Goal: Task Accomplishment & Management: Use online tool/utility

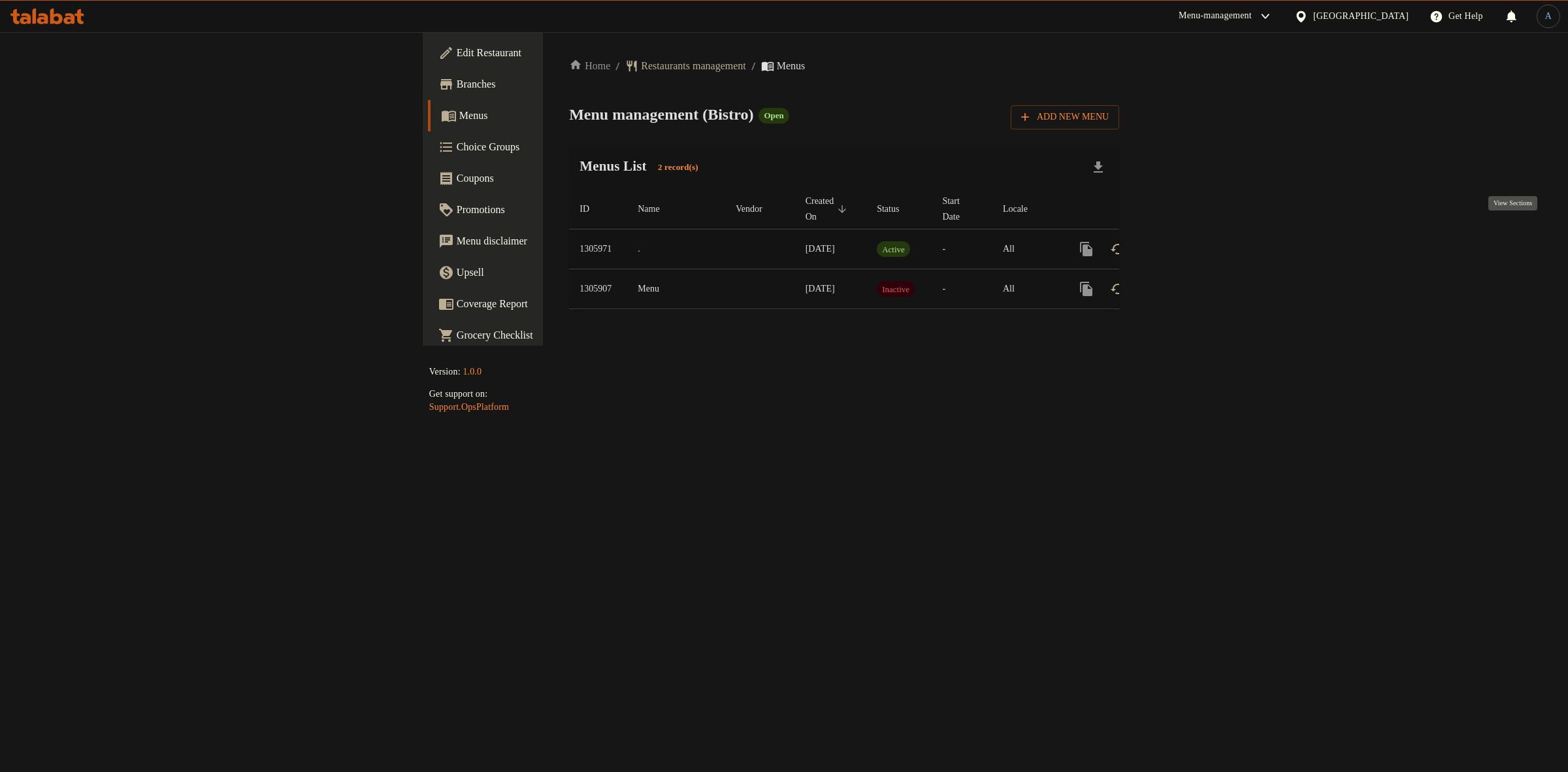
click at [1196, 239] on link "enhanced table" at bounding box center [1181, 249] width 32 height 32
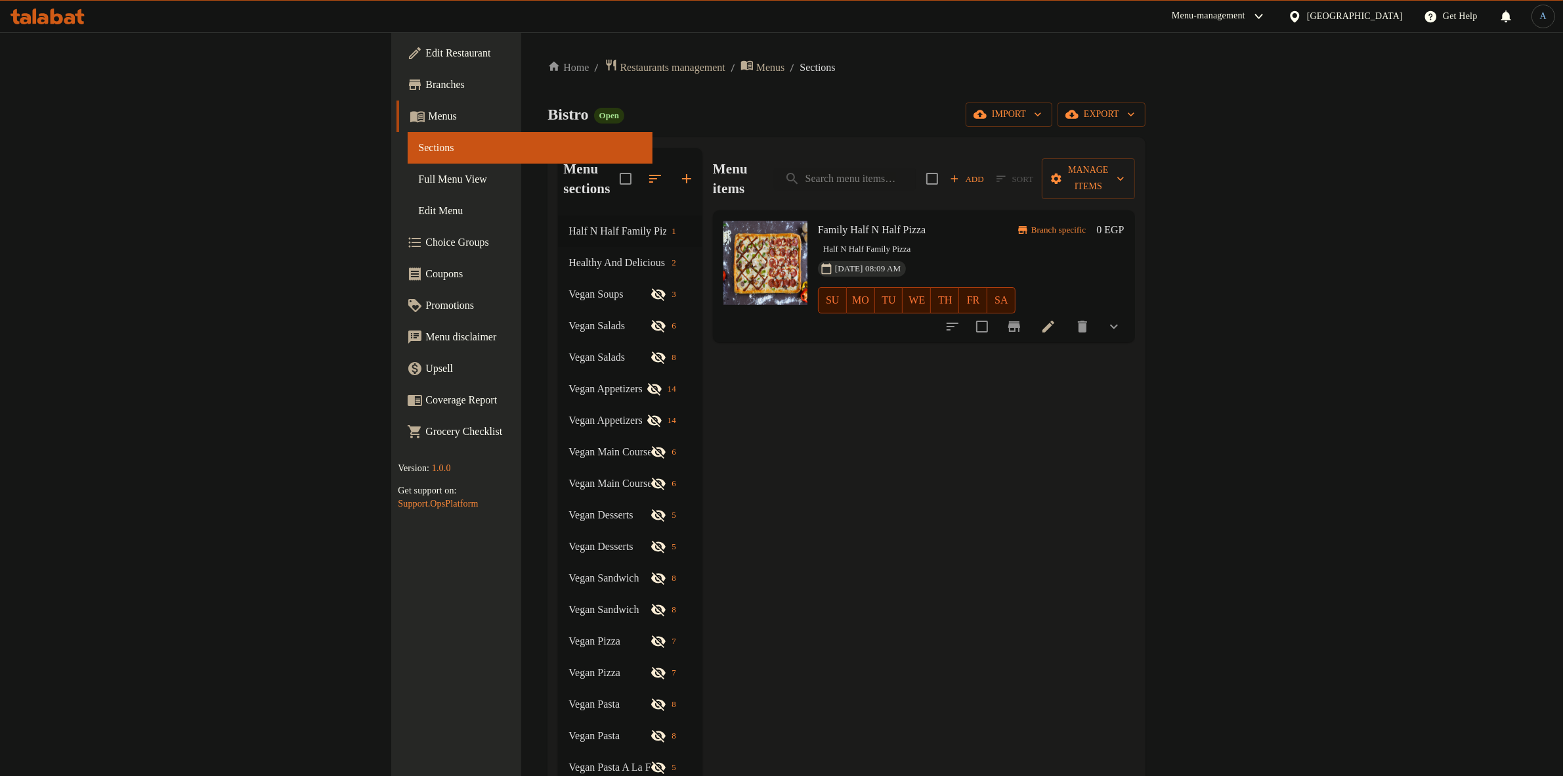
click at [418, 181] on span "Full Menu View" at bounding box center [530, 179] width 224 height 16
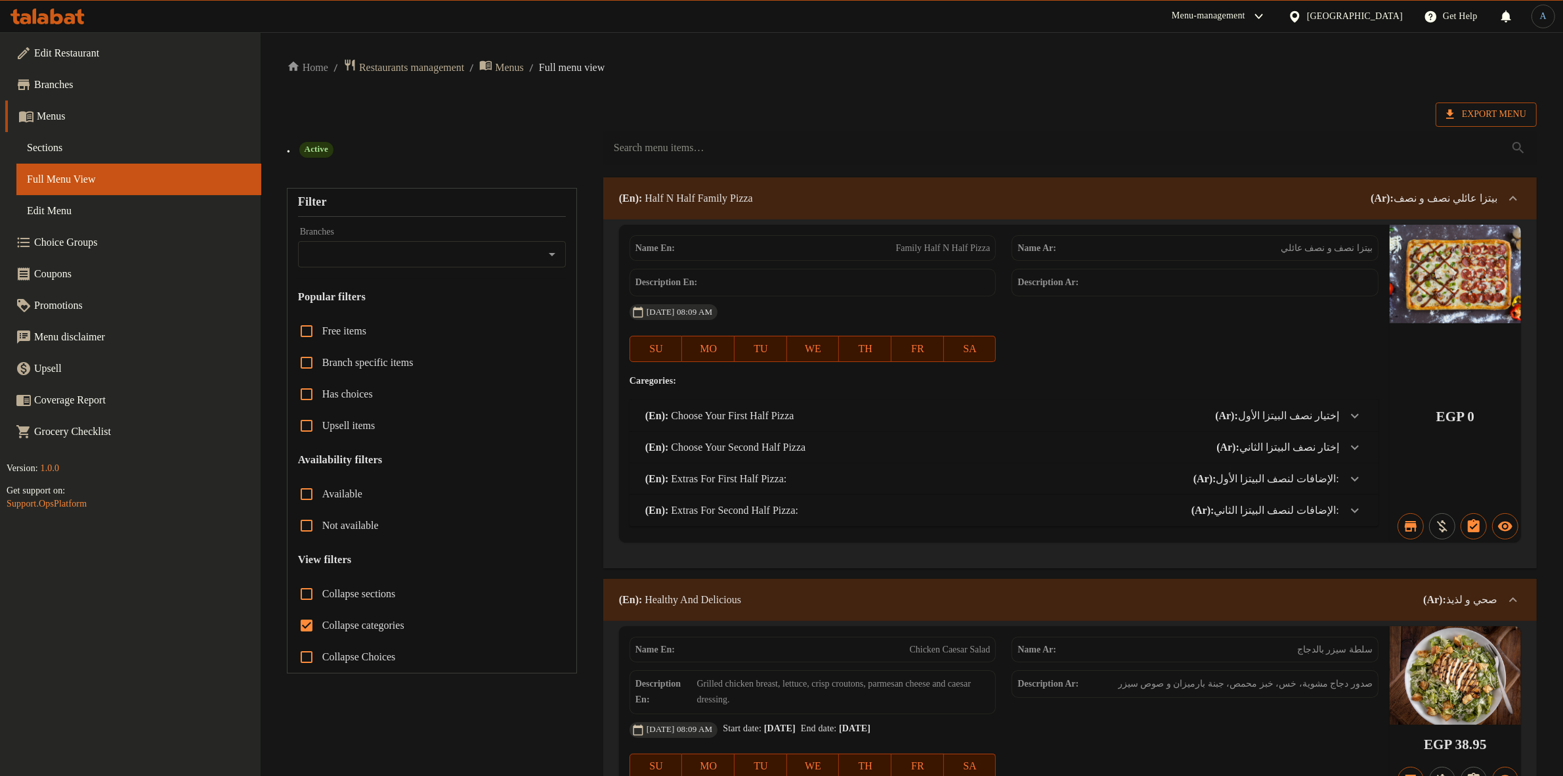
click at [1485, 112] on span "Export Menu" at bounding box center [1487, 114] width 80 height 16
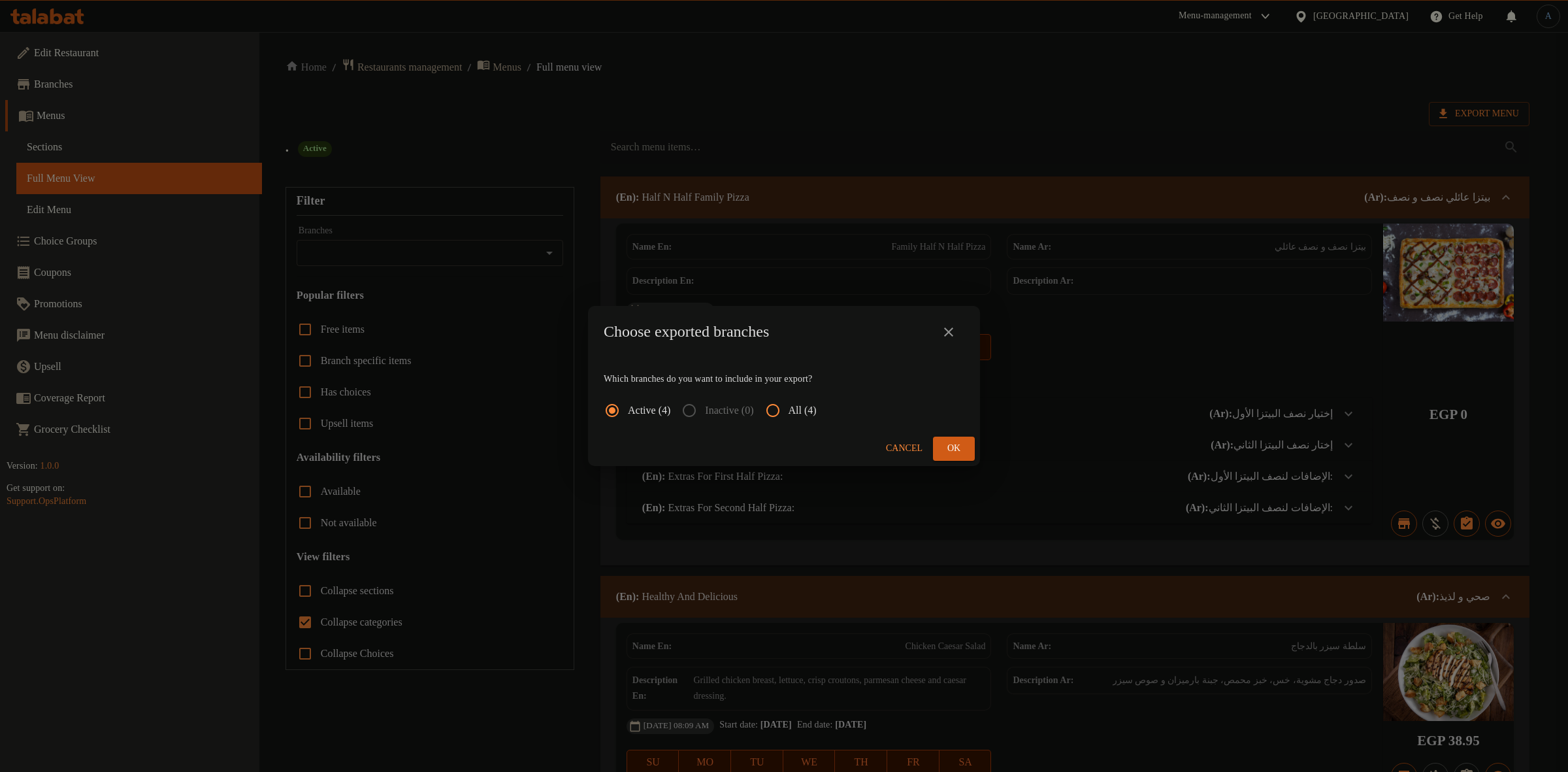
click at [789, 417] on input "All (4)" at bounding box center [773, 411] width 32 height 32
radio input "true"
click at [954, 452] on span "Ok" at bounding box center [953, 449] width 21 height 16
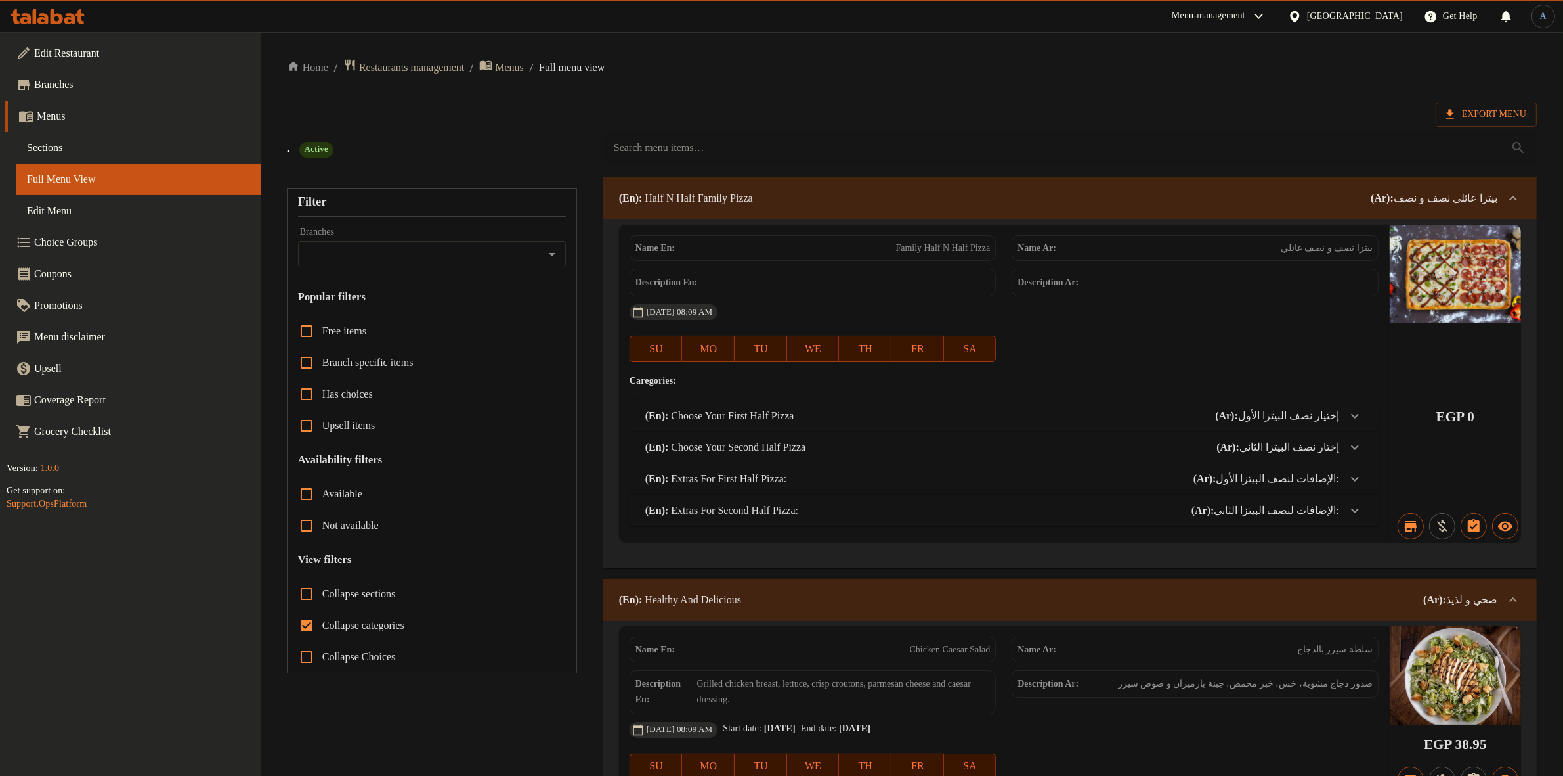
click at [62, 113] on span "Menus" at bounding box center [144, 116] width 214 height 16
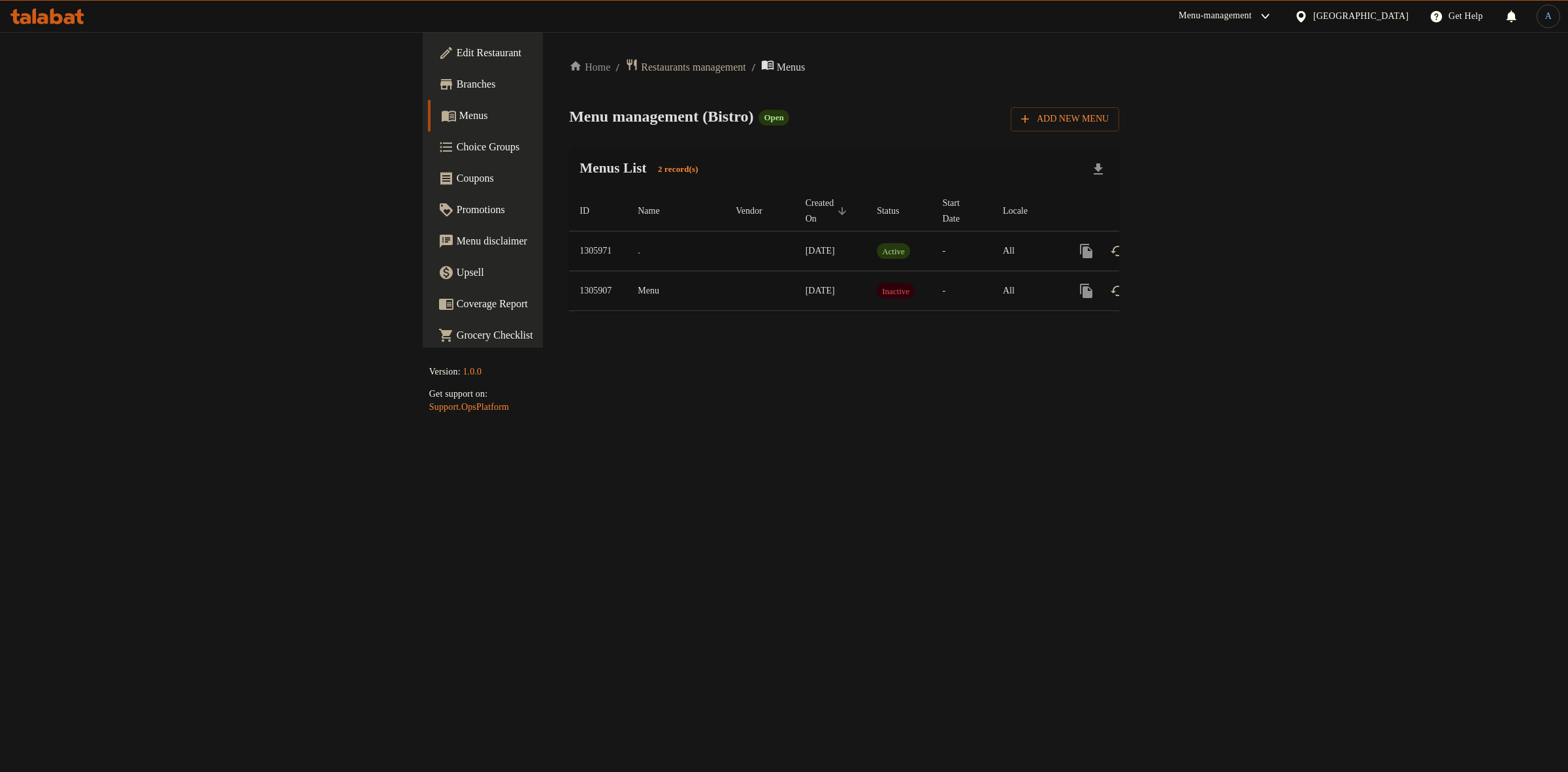
click at [1188, 243] on icon "enhanced table" at bounding box center [1181, 251] width 16 height 16
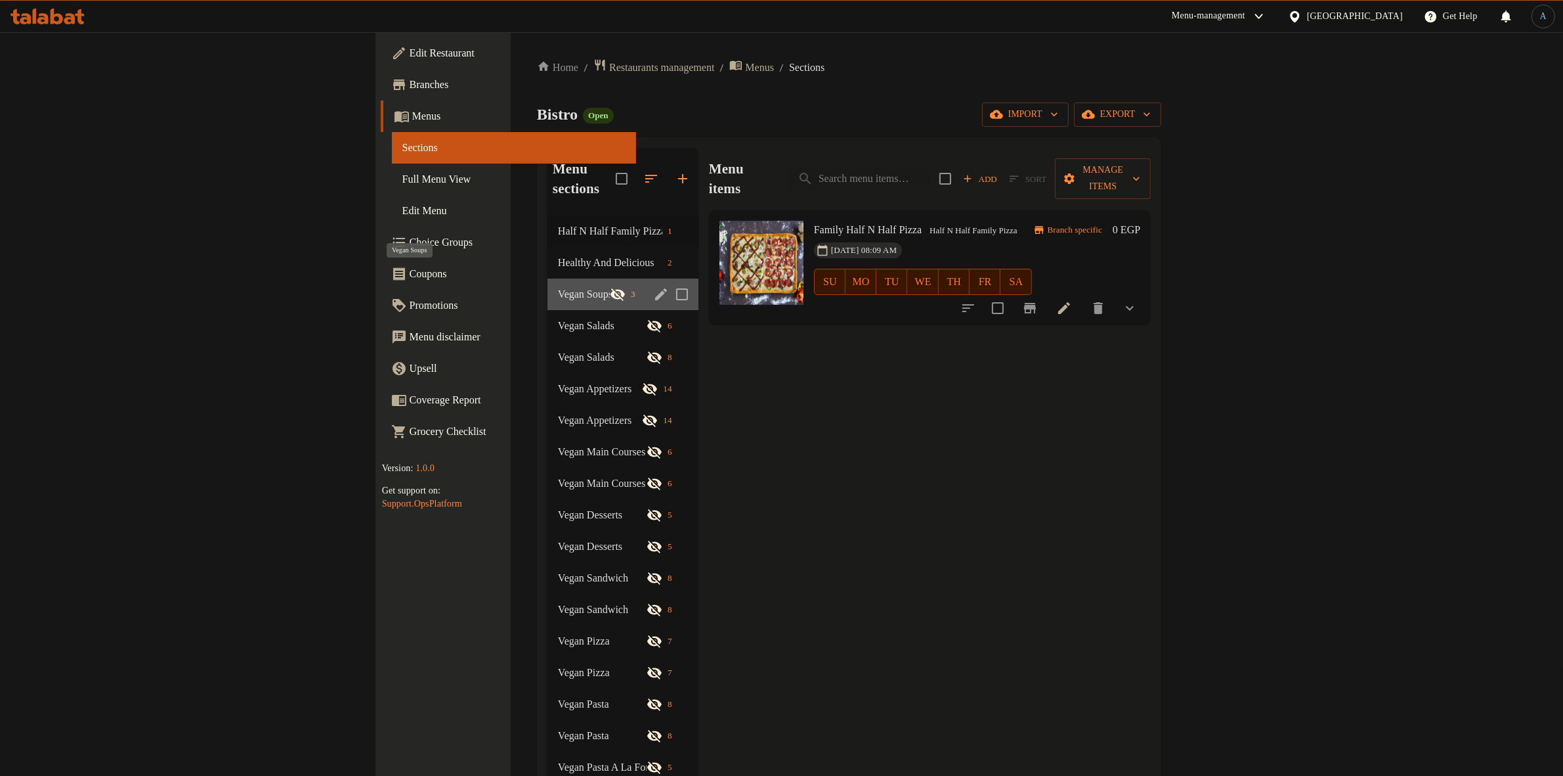
click at [558, 286] on span "Vegan Soups" at bounding box center [584, 294] width 52 height 16
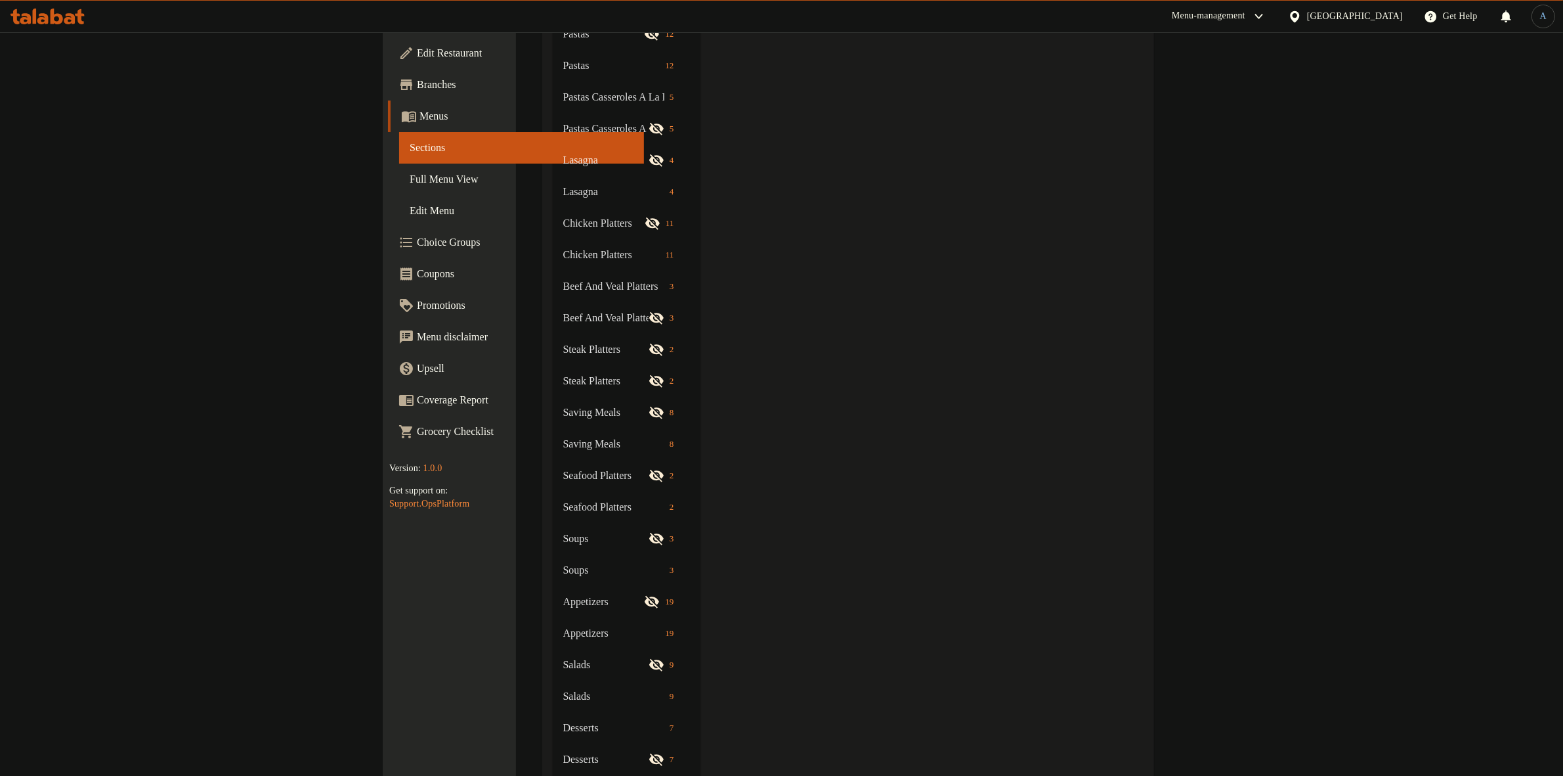
scroll to position [1363, 0]
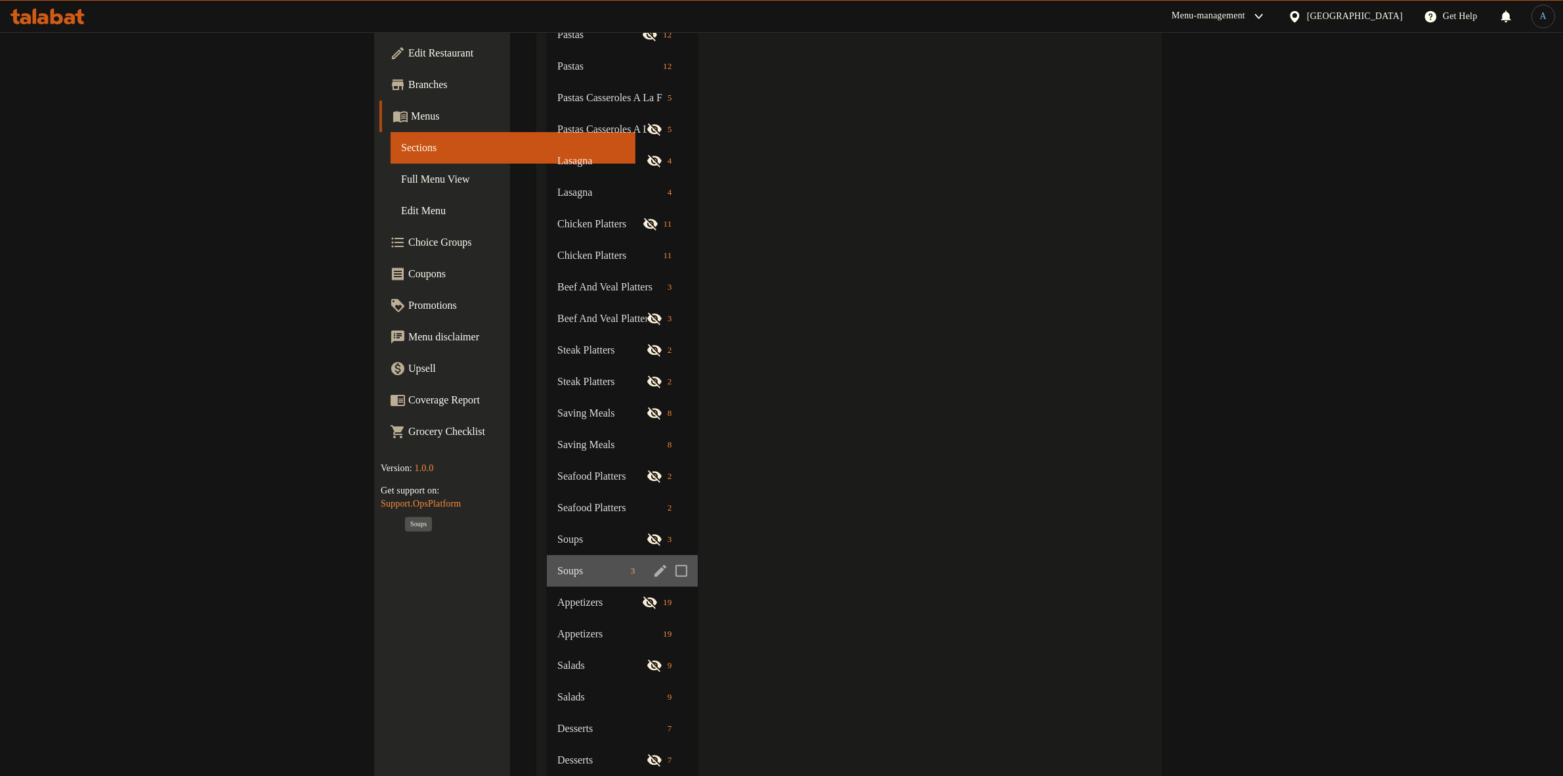
click at [557, 563] on span "Soups" at bounding box center [591, 571] width 68 height 16
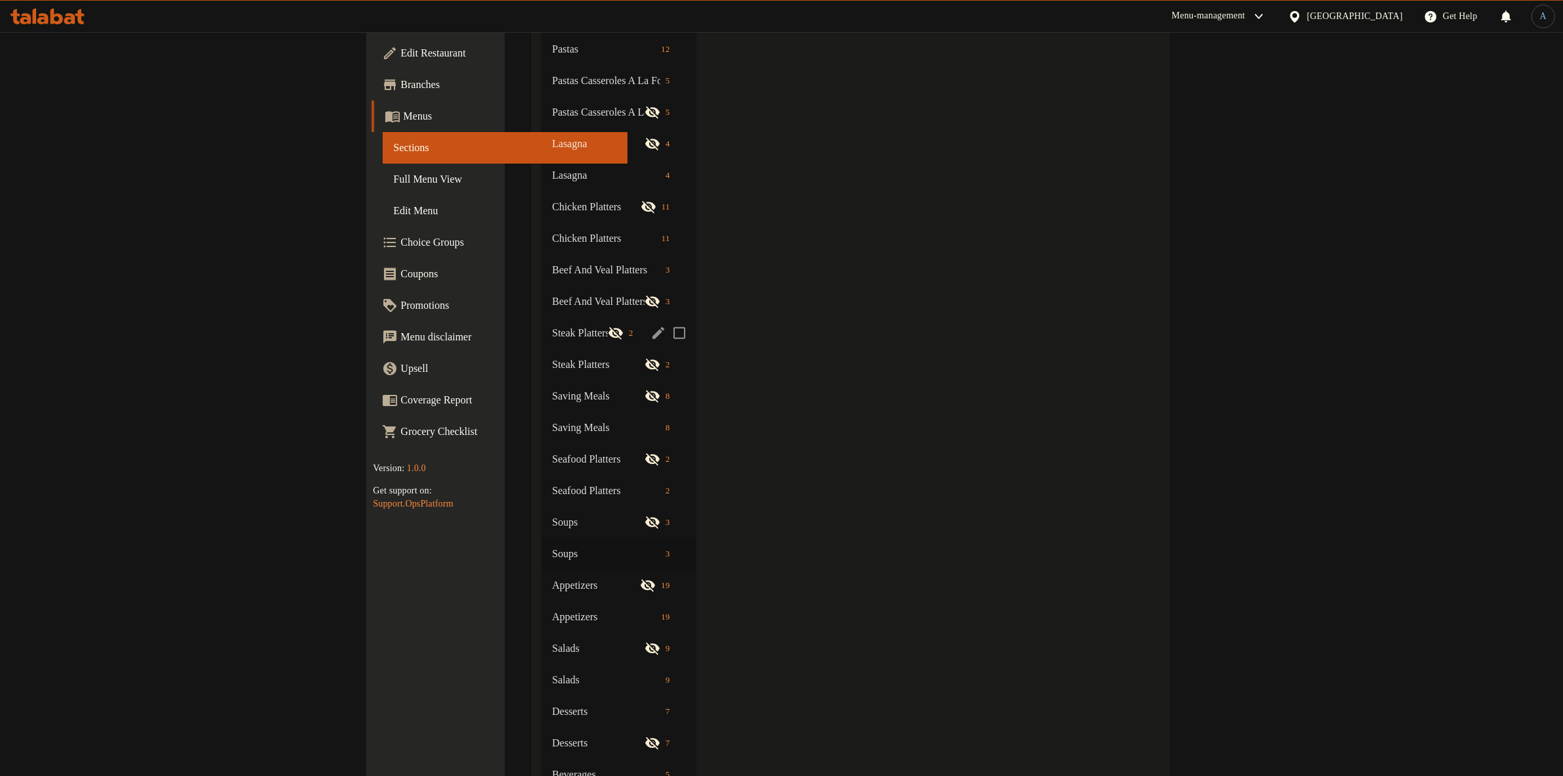
scroll to position [1445, 0]
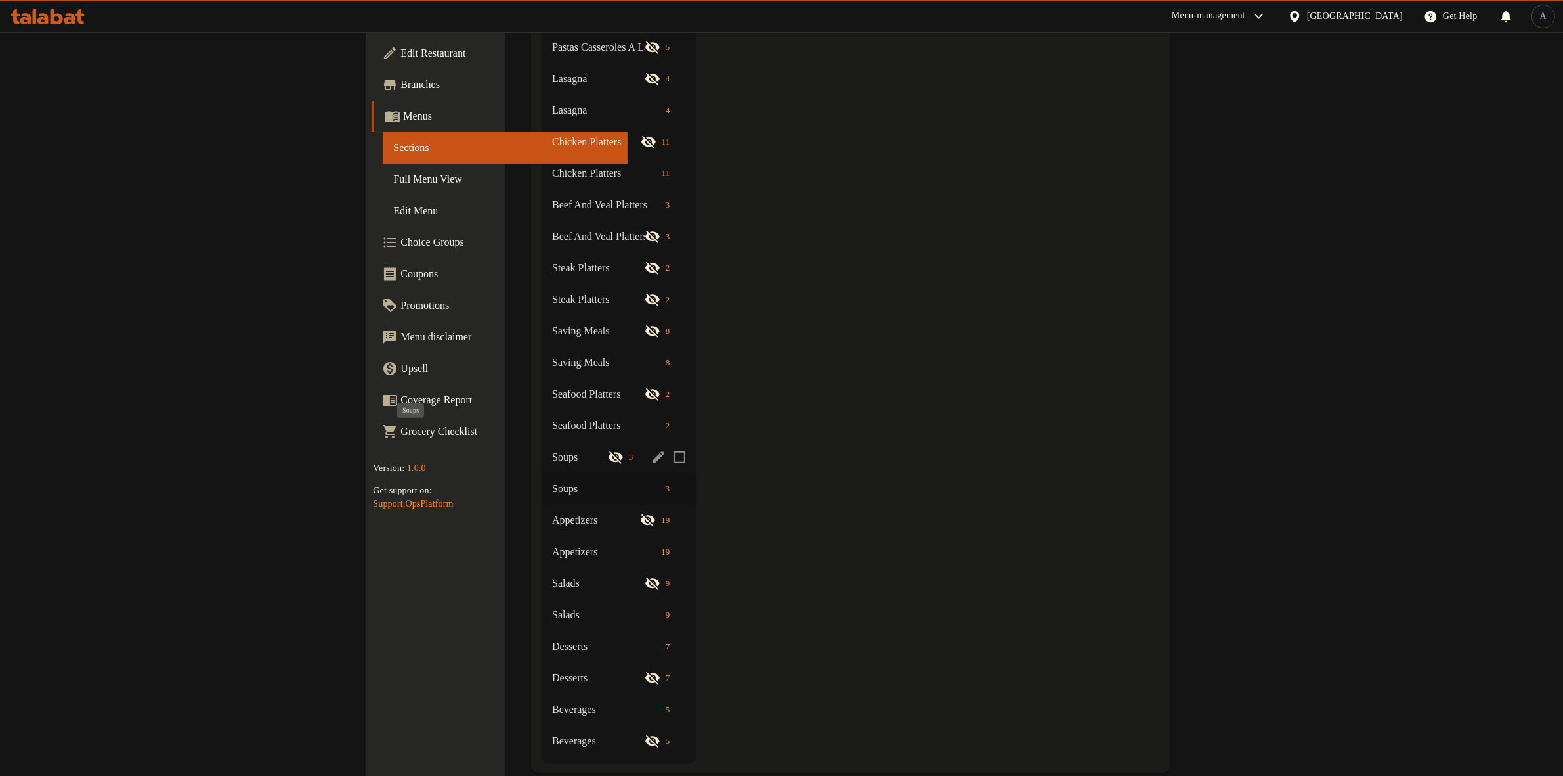
click at [552, 449] on span "Soups" at bounding box center [580, 457] width 56 height 16
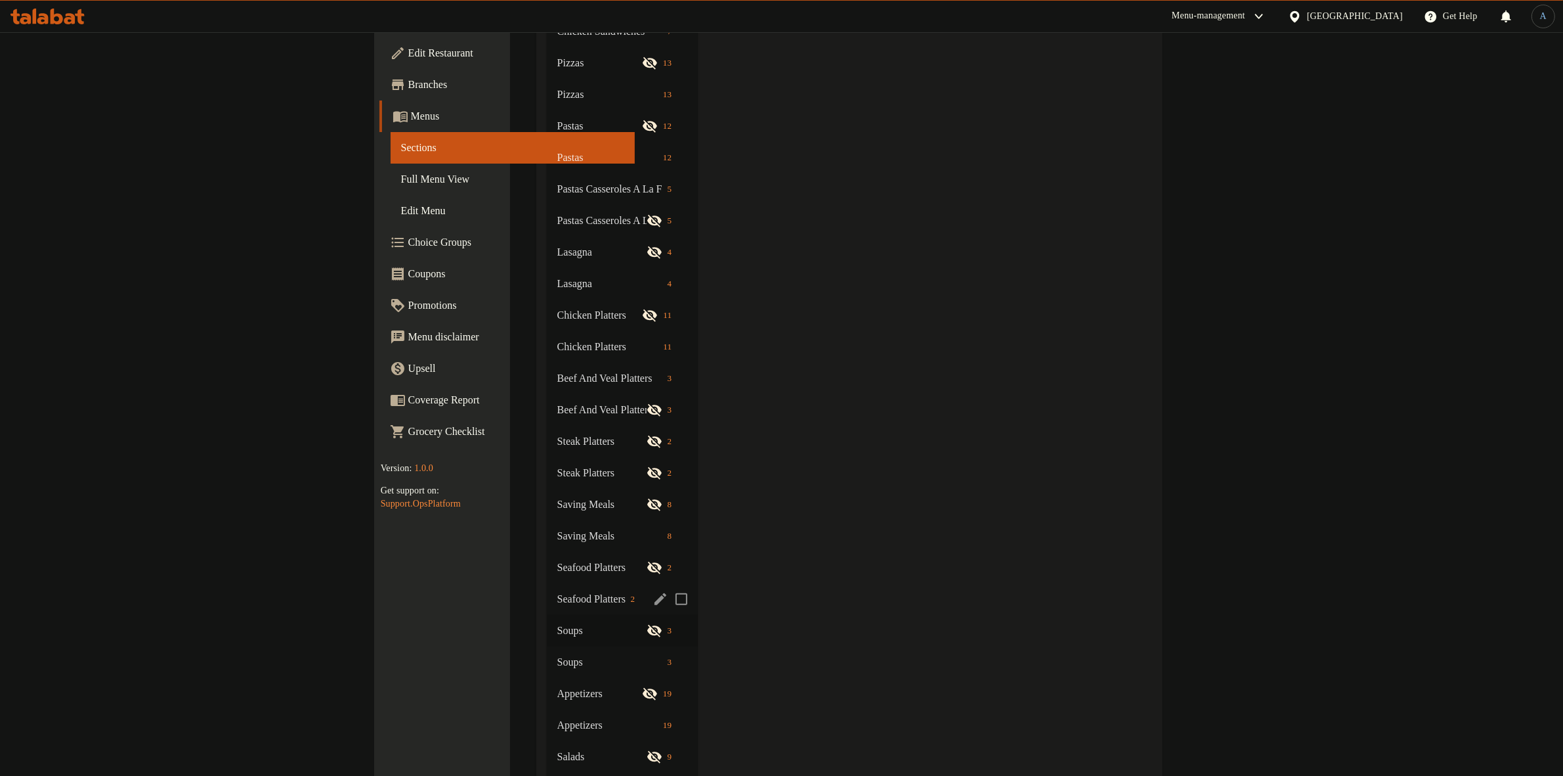
scroll to position [1445, 0]
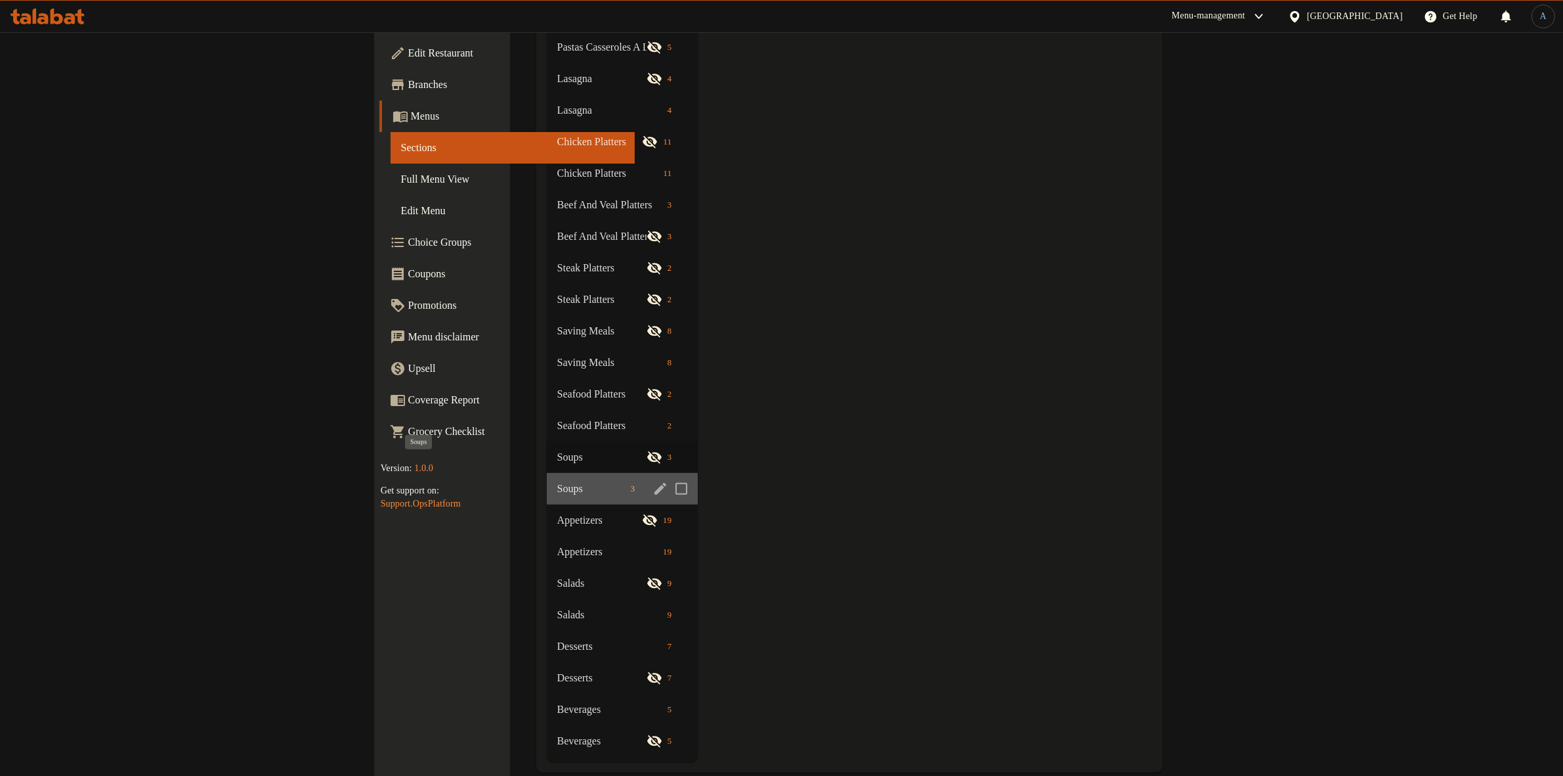
click at [557, 481] on span "Soups" at bounding box center [591, 489] width 68 height 16
